Goal: Download file/media

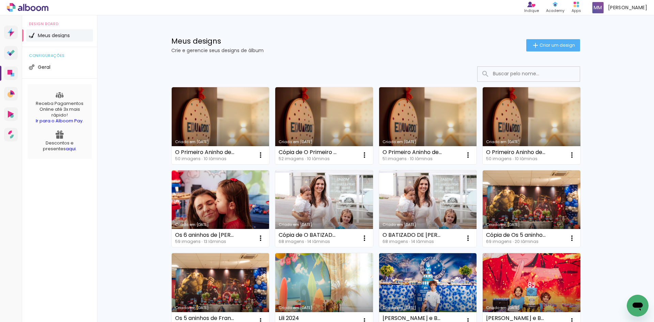
click at [234, 116] on link "Criado em [DATE]" at bounding box center [221, 125] width 98 height 77
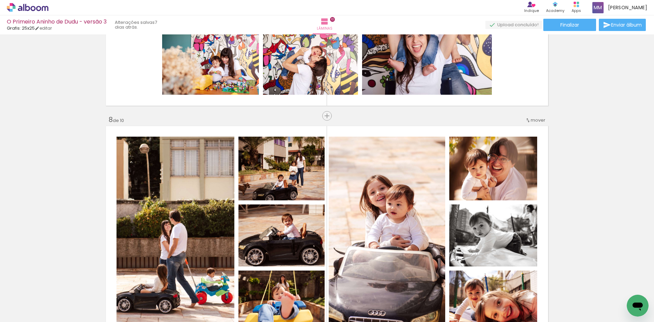
scroll to position [1481, 0]
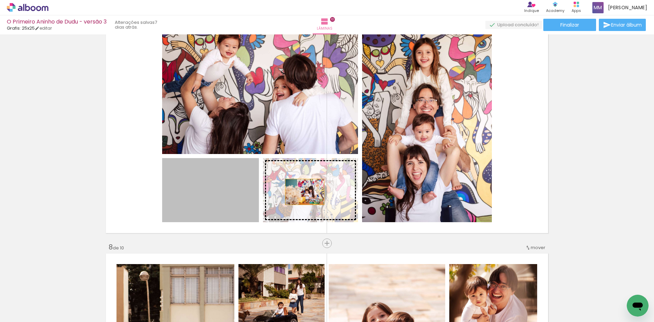
drag, startPoint x: 236, startPoint y: 197, endPoint x: 302, endPoint y: 192, distance: 66.6
click at [0, 0] on slot at bounding box center [0, 0] width 0 height 0
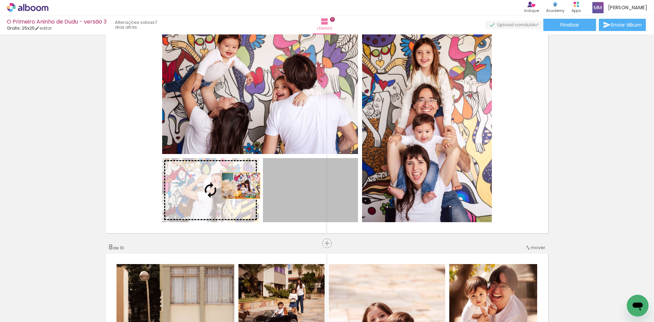
drag, startPoint x: 304, startPoint y: 192, endPoint x: 233, endPoint y: 186, distance: 71.8
click at [0, 0] on slot at bounding box center [0, 0] width 0 height 0
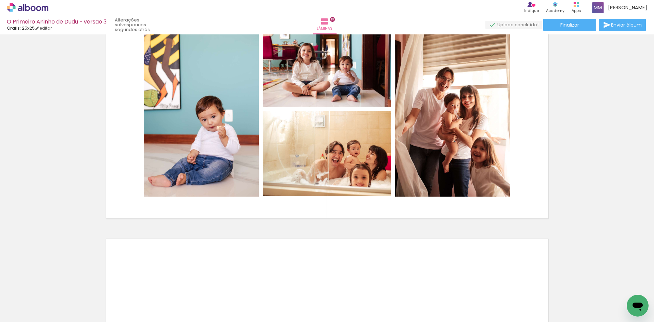
scroll to position [2205, 0]
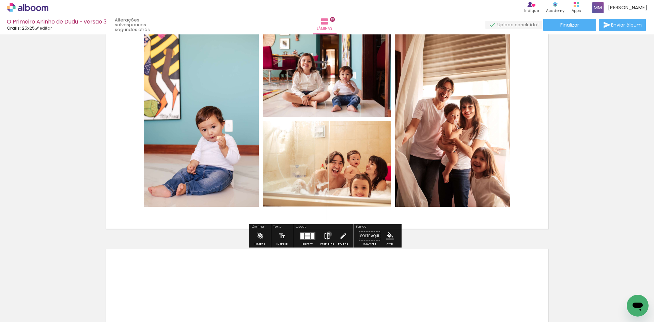
click at [328, 234] on iron-icon at bounding box center [327, 236] width 7 height 14
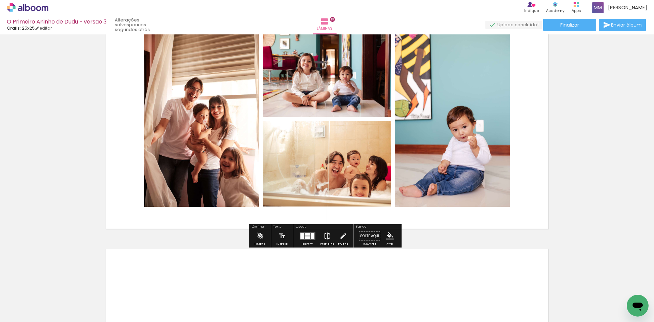
click at [328, 234] on iron-icon at bounding box center [327, 236] width 7 height 14
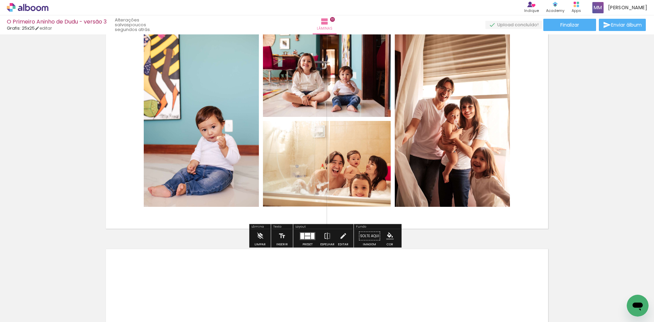
click at [340, 170] on quentale-photo at bounding box center [327, 164] width 128 height 86
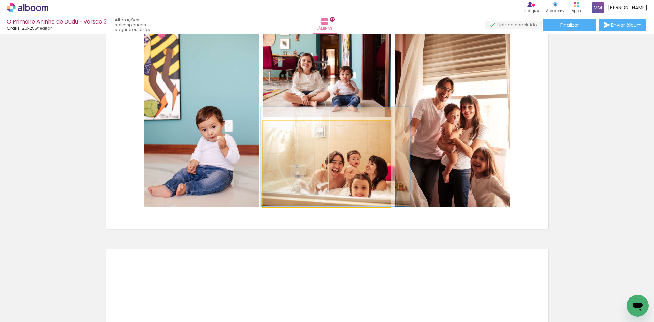
click at [340, 170] on quentale-photo at bounding box center [327, 164] width 128 height 86
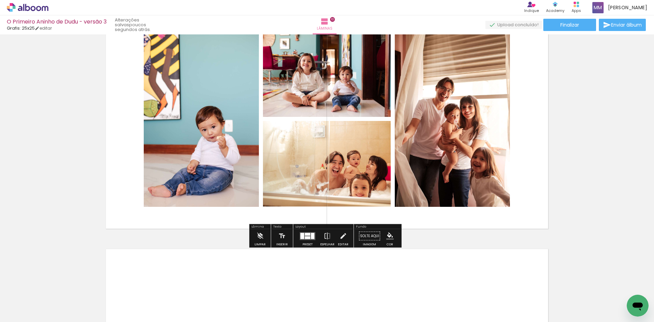
click at [0, 0] on slot "P&B" at bounding box center [0, 0] width 0 height 0
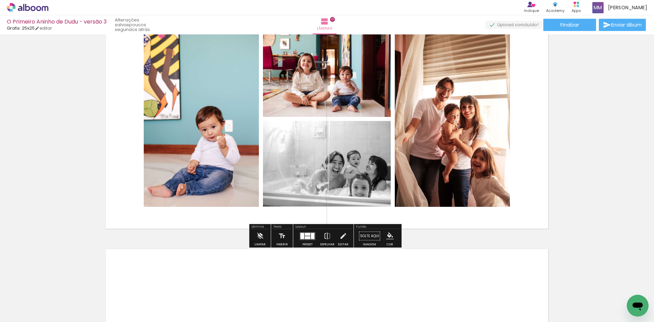
click at [0, 0] on slot "P&B" at bounding box center [0, 0] width 0 height 0
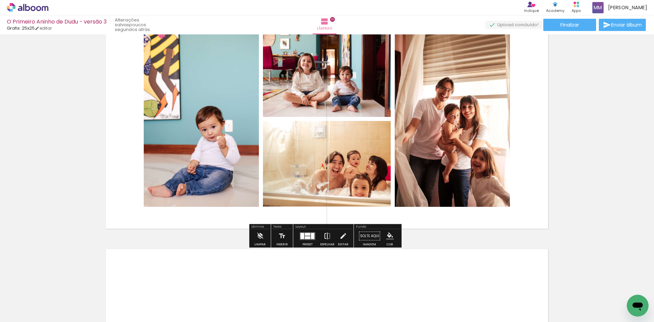
click at [327, 238] on iron-icon at bounding box center [327, 236] width 7 height 14
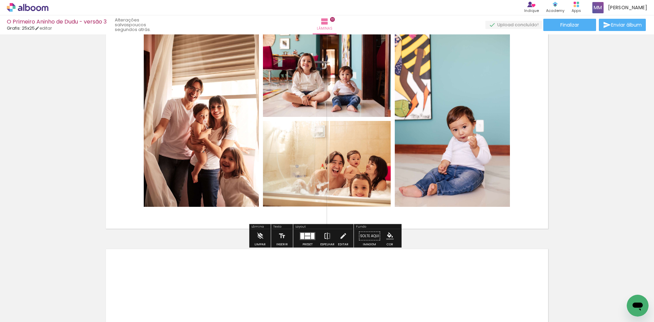
click at [327, 238] on iron-icon at bounding box center [327, 236] width 7 height 14
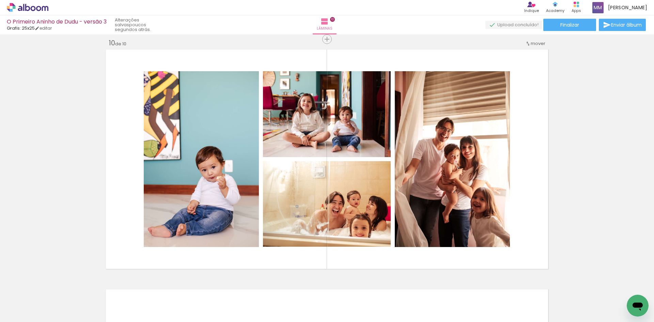
scroll to position [2185, 0]
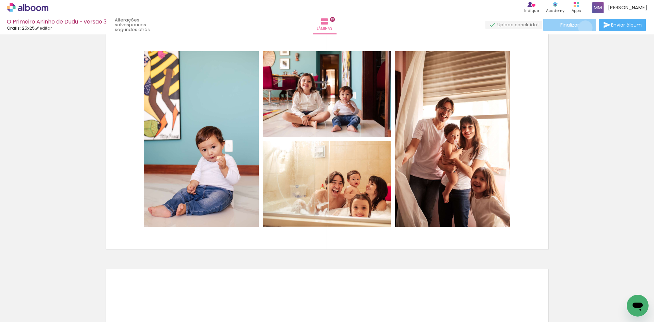
click at [583, 28] on paper-button "Finalizar" at bounding box center [569, 25] width 53 height 12
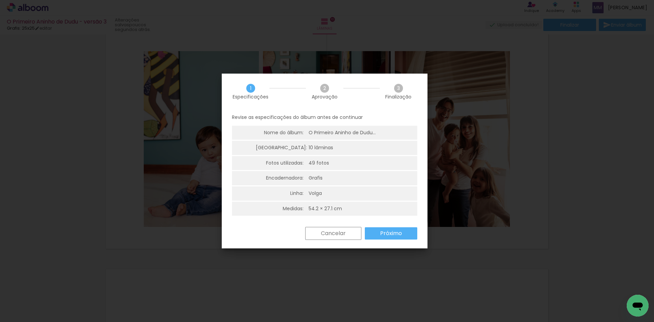
click at [0, 0] on slot "Próximo" at bounding box center [0, 0] width 0 height 0
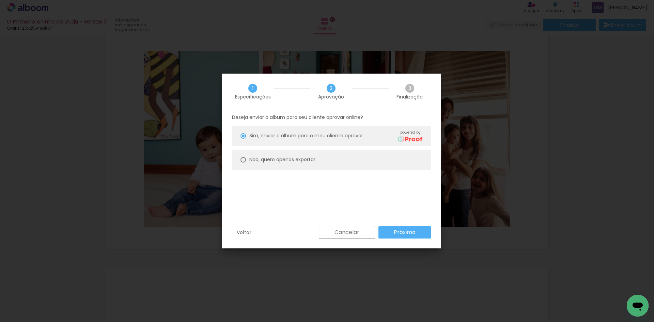
click at [0, 0] on slot "Não, quero apenas exportar" at bounding box center [0, 0] width 0 height 0
type paper-radio-button "on"
click at [0, 0] on slot "Próximo" at bounding box center [0, 0] width 0 height 0
type input "Alta, 300 DPI"
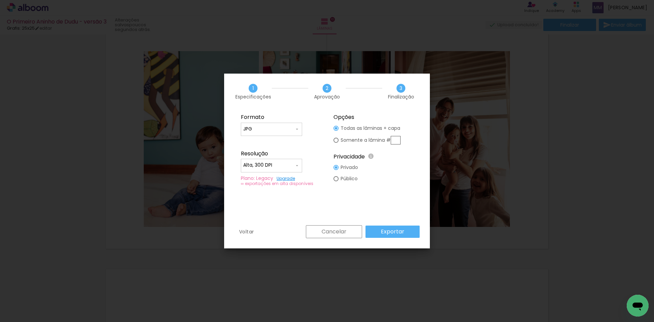
click at [0, 0] on slot "Exportar" at bounding box center [0, 0] width 0 height 0
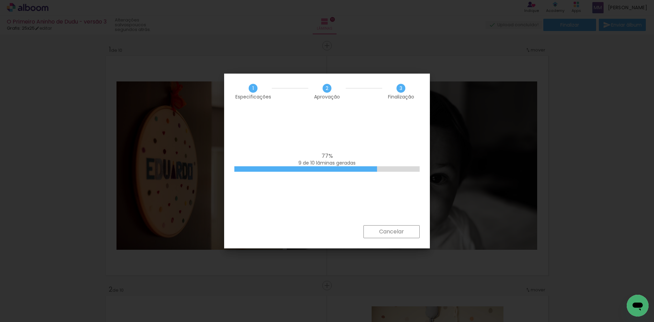
scroll to position [2185, 0]
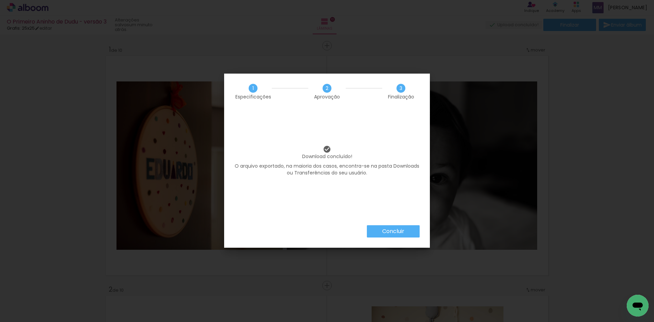
scroll to position [2185, 0]
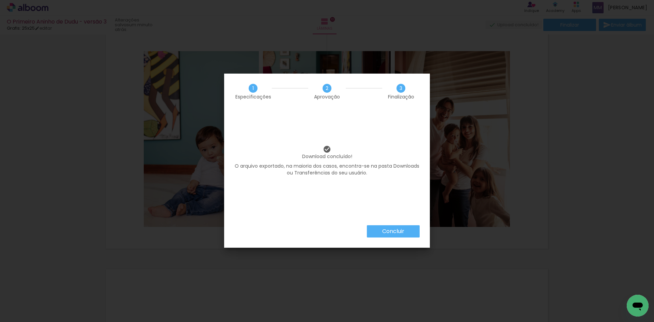
click at [0, 0] on slot "Concluir" at bounding box center [0, 0] width 0 height 0
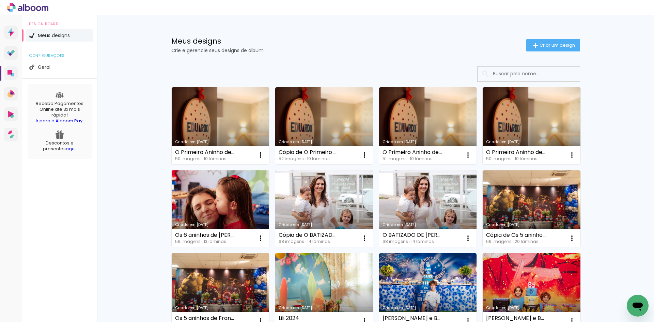
click at [224, 197] on link "Criado em [DATE]" at bounding box center [221, 208] width 98 height 77
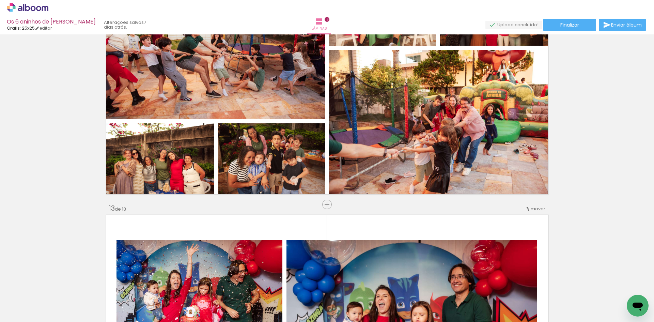
scroll to position [2727, 0]
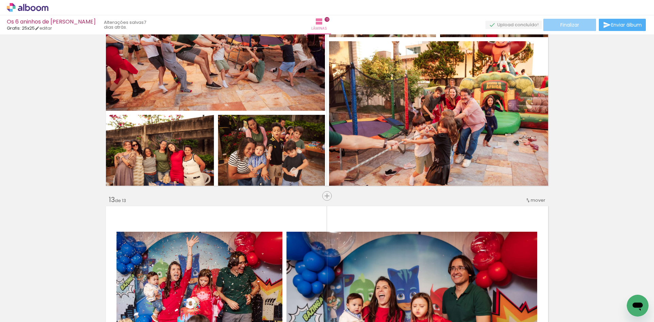
click at [572, 25] on span "Finalizar" at bounding box center [569, 24] width 19 height 5
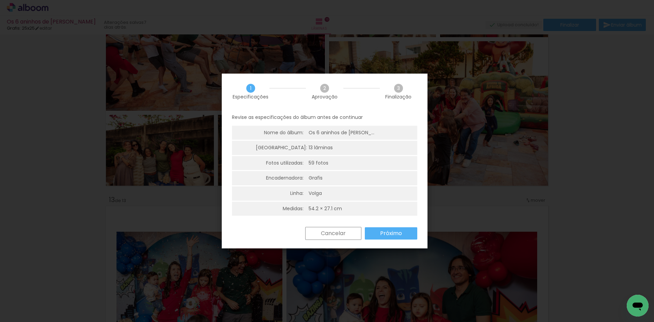
click at [0, 0] on slot "Próximo" at bounding box center [0, 0] width 0 height 0
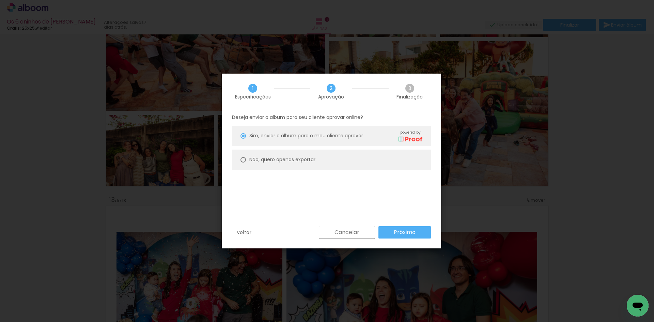
click at [0, 0] on slot "Não, quero apenas exportar" at bounding box center [0, 0] width 0 height 0
type paper-radio-button "on"
click at [0, 0] on slot "Próximo" at bounding box center [0, 0] width 0 height 0
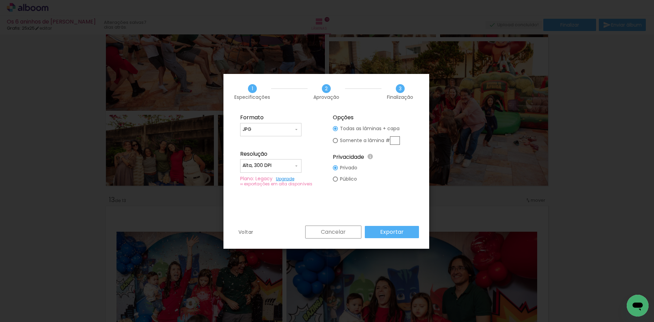
click at [0, 0] on paper-button "Exportar" at bounding box center [0, 0] width 0 height 0
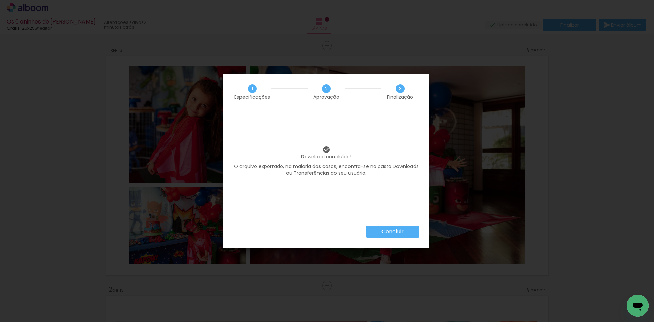
scroll to position [2727, 0]
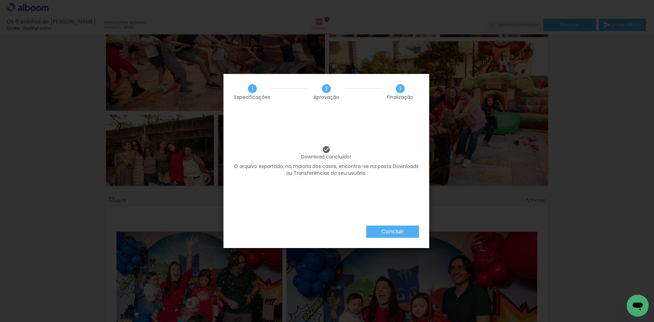
click at [0, 0] on slot "Concluir" at bounding box center [0, 0] width 0 height 0
